Goal: Task Accomplishment & Management: Manage account settings

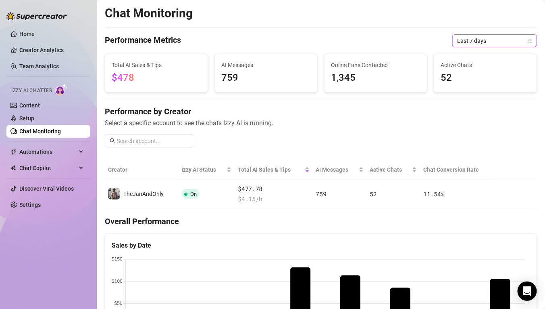
click at [463, 42] on span "Last 7 days" at bounding box center [494, 41] width 75 height 12
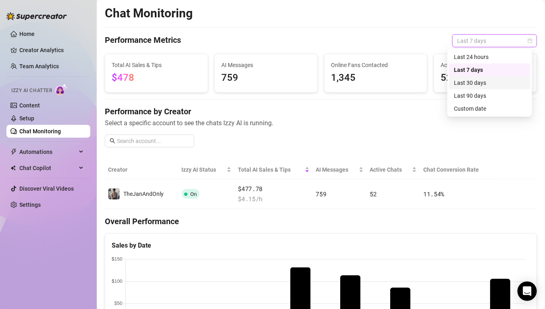
click at [468, 81] on div "Last 30 days" at bounding box center [490, 82] width 72 height 9
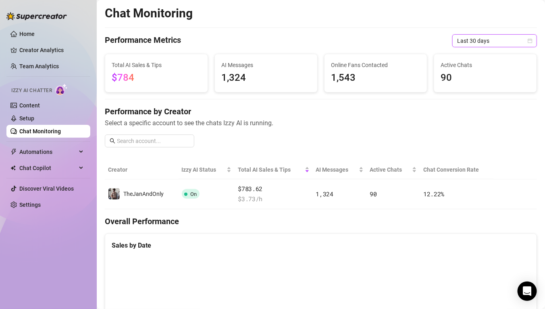
click at [510, 42] on span "Last 30 days" at bounding box center [494, 41] width 75 height 12
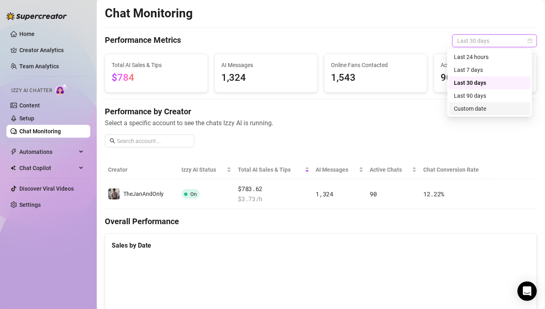
click at [478, 106] on div "Custom date" at bounding box center [490, 108] width 72 height 9
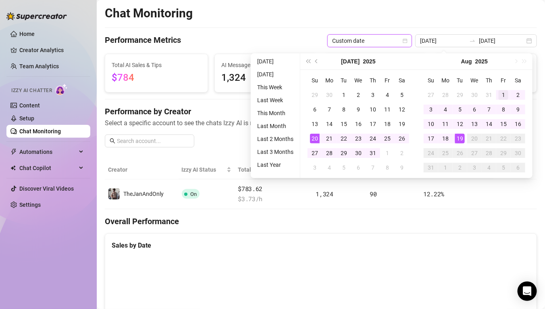
type input "[DATE]"
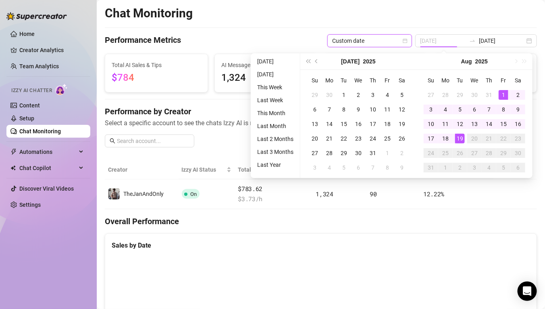
click at [506, 93] on div "1" at bounding box center [504, 95] width 10 height 10
type input "[DATE]"
click at [459, 138] on div "19" at bounding box center [460, 138] width 10 height 10
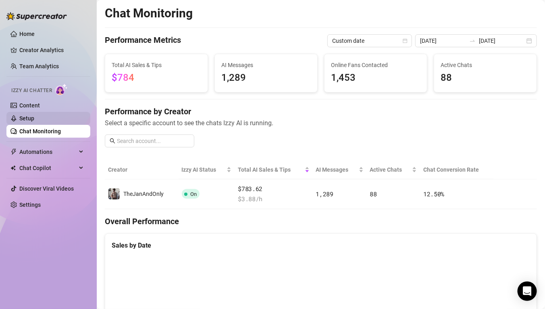
click at [34, 115] on link "Setup" at bounding box center [26, 118] width 15 height 6
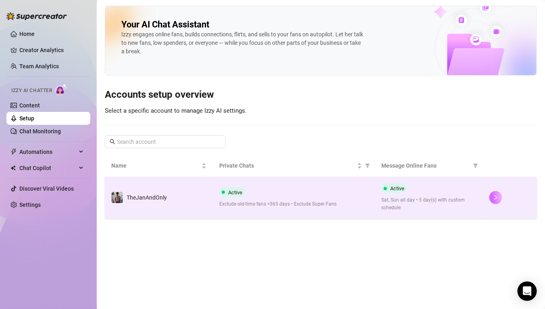
click at [498, 196] on icon "right" at bounding box center [496, 197] width 6 height 6
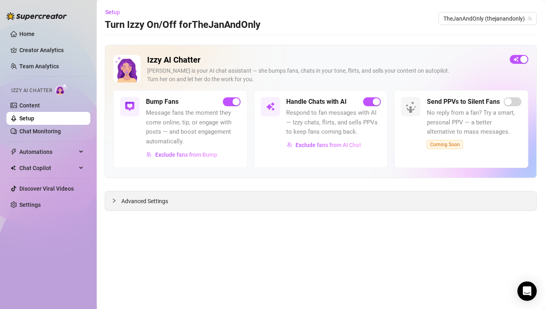
click at [164, 201] on span "Advanced Settings" at bounding box center [144, 200] width 47 height 9
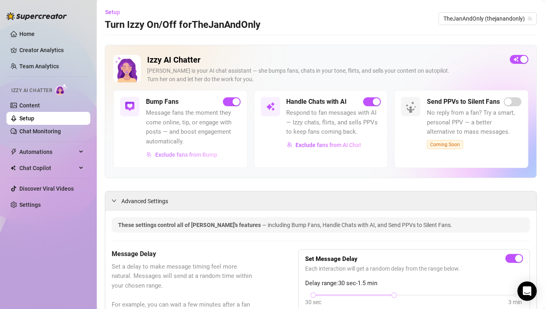
click at [190, 154] on span "Exclude fans from Bump" at bounding box center [186, 154] width 62 height 6
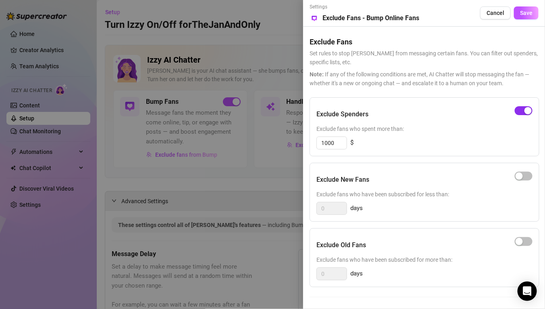
click at [530, 113] on div "button" at bounding box center [528, 110] width 7 height 7
click at [527, 14] on span "Save" at bounding box center [526, 13] width 13 height 6
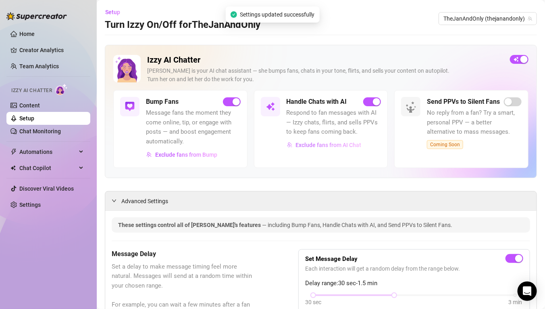
click at [318, 147] on span "Exclude fans from AI Chat" at bounding box center [329, 145] width 66 height 6
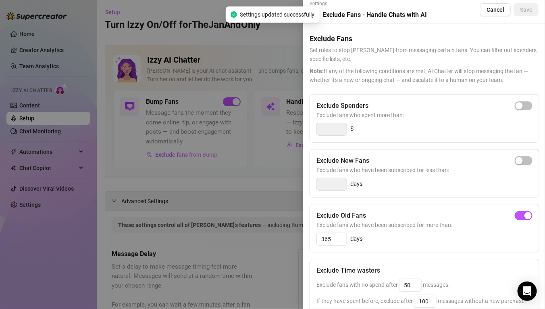
scroll to position [8, 0]
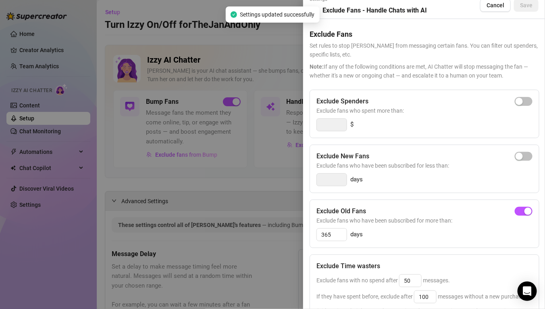
click at [530, 213] on div "Exclude Old Fans Exclude fans who have been subscribed for more than: 365 days" at bounding box center [425, 223] width 230 height 48
click at [526, 211] on div "button" at bounding box center [528, 210] width 7 height 7
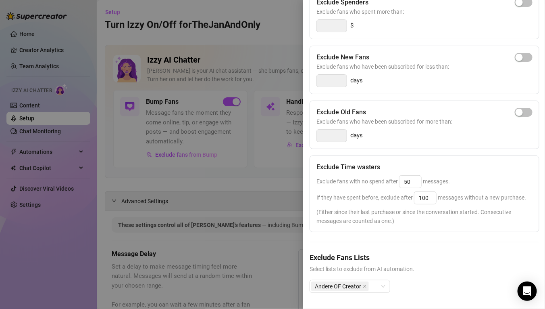
scroll to position [111, 0]
click at [427, 192] on input "100" at bounding box center [426, 198] width 22 height 12
type input "100"
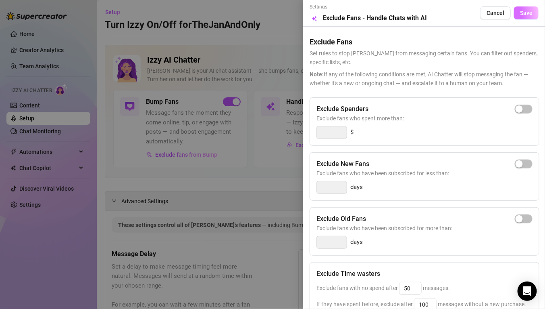
click at [520, 12] on span "Save" at bounding box center [526, 13] width 13 height 6
